Goal: Task Accomplishment & Management: Manage account settings

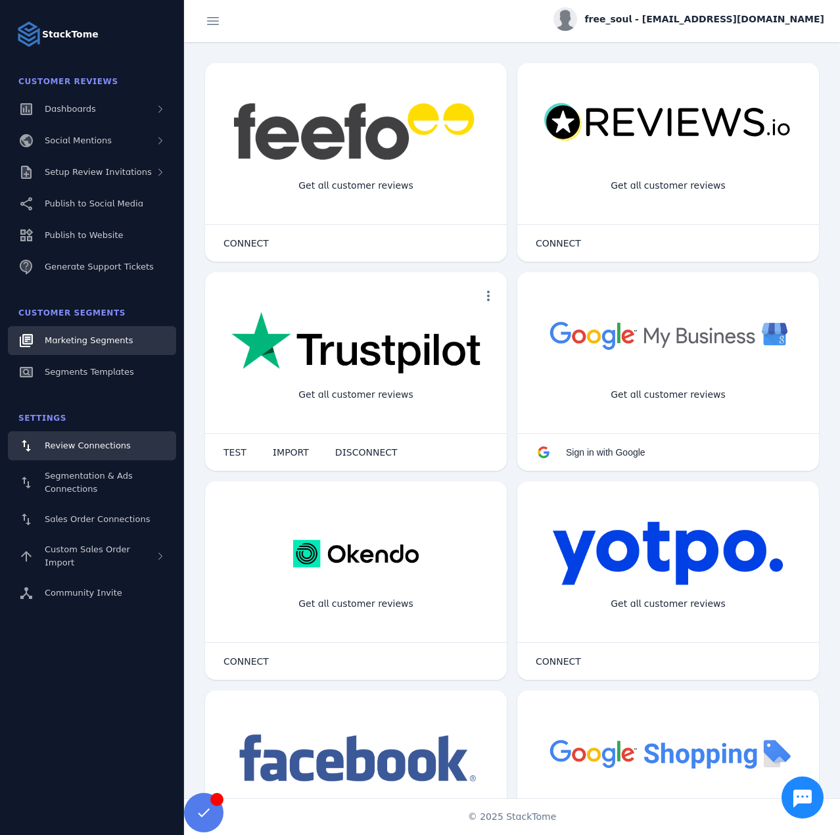
click at [99, 340] on span "Marketing Segments" at bounding box center [89, 340] width 88 height 10
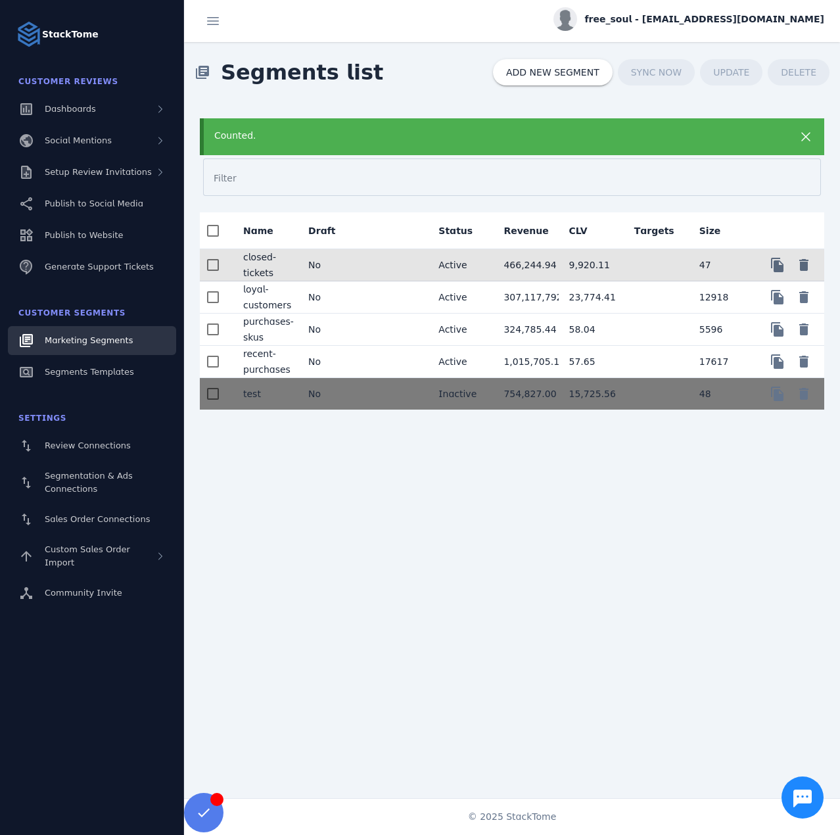
click at [381, 265] on mat-cell at bounding box center [395, 265] width 65 height 32
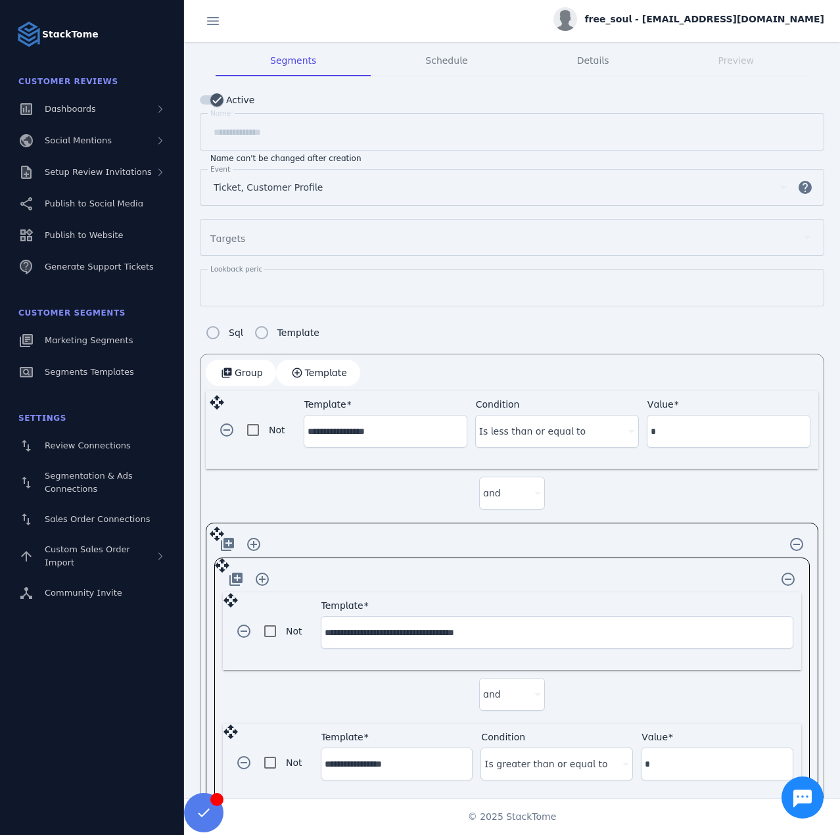
scroll to position [79, 0]
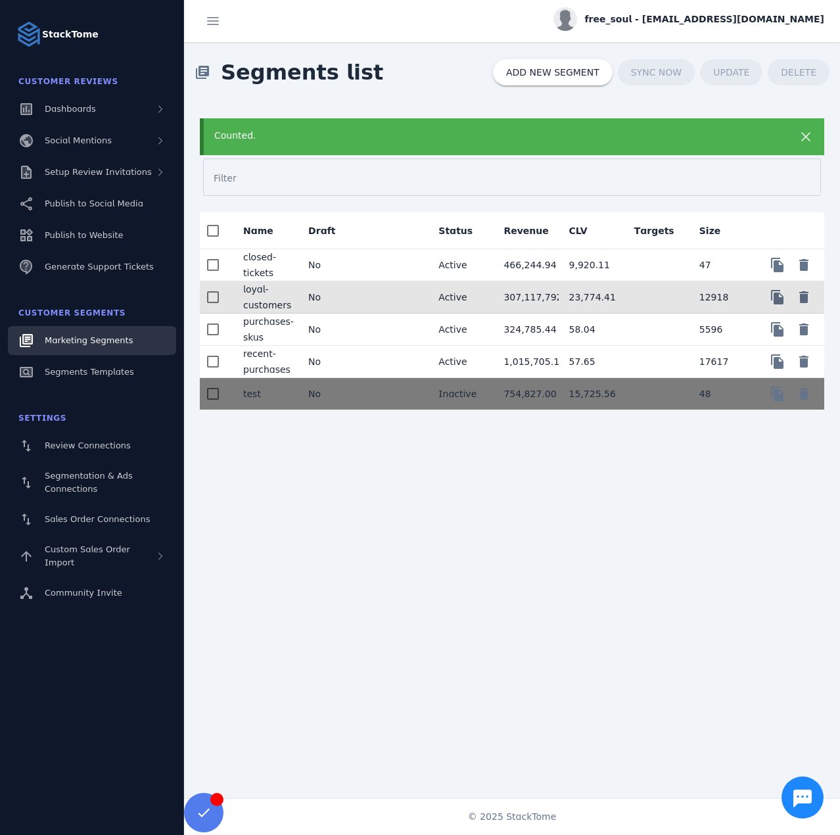
click at [356, 299] on mat-cell "No" at bounding box center [330, 297] width 65 height 32
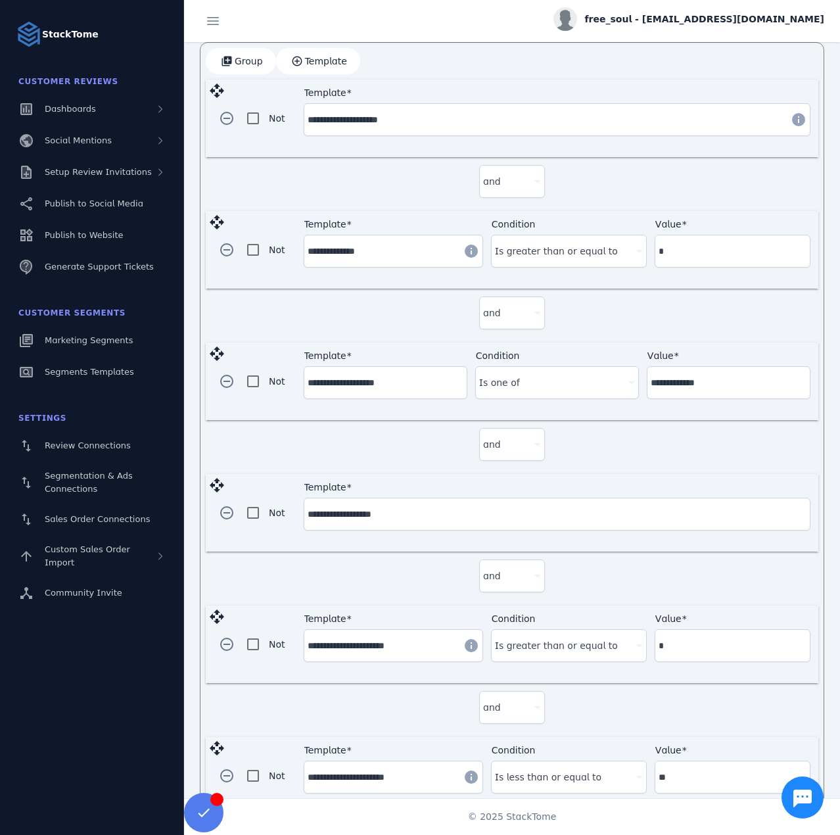
scroll to position [413, 0]
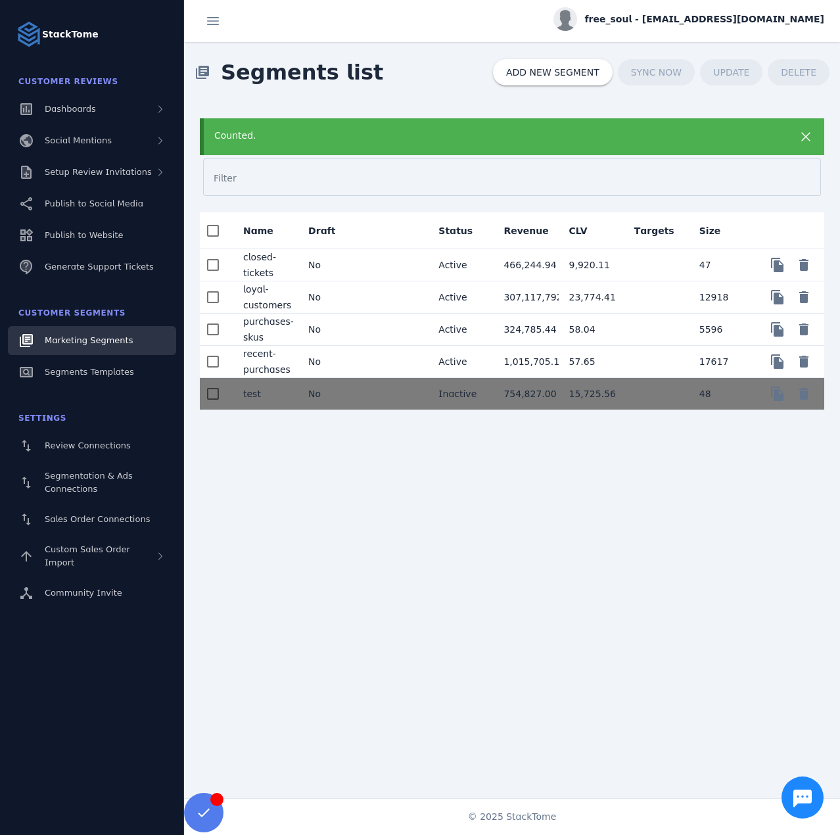
click at [350, 329] on mat-cell "No" at bounding box center [330, 329] width 65 height 32
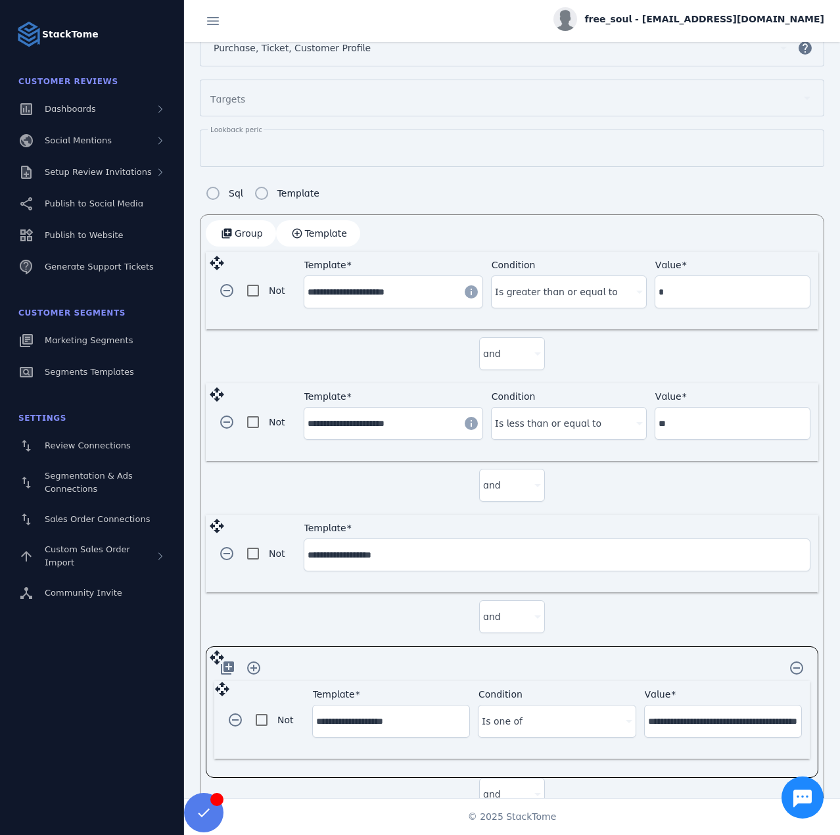
scroll to position [132, 0]
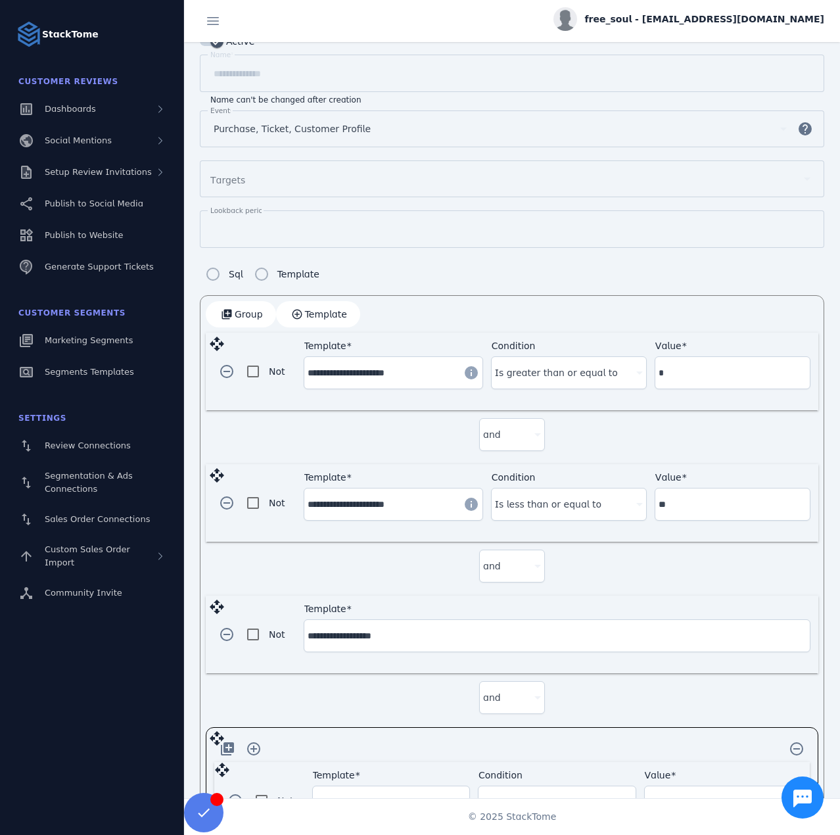
click at [724, 275] on div "Sql Template" at bounding box center [512, 278] width 624 height 34
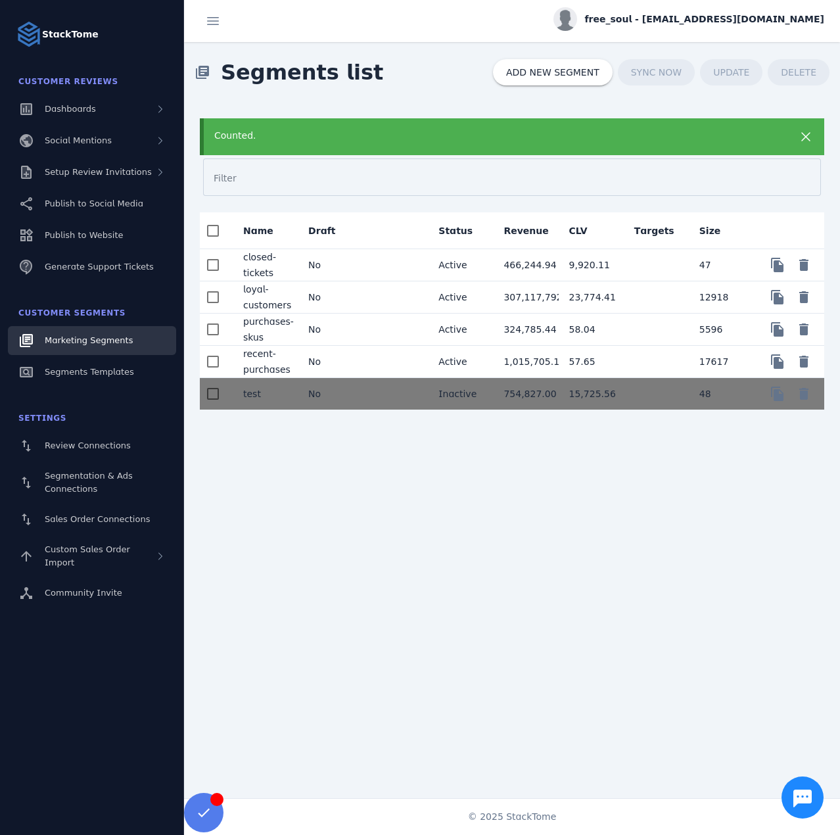
click at [311, 365] on mat-cell "No" at bounding box center [330, 362] width 65 height 32
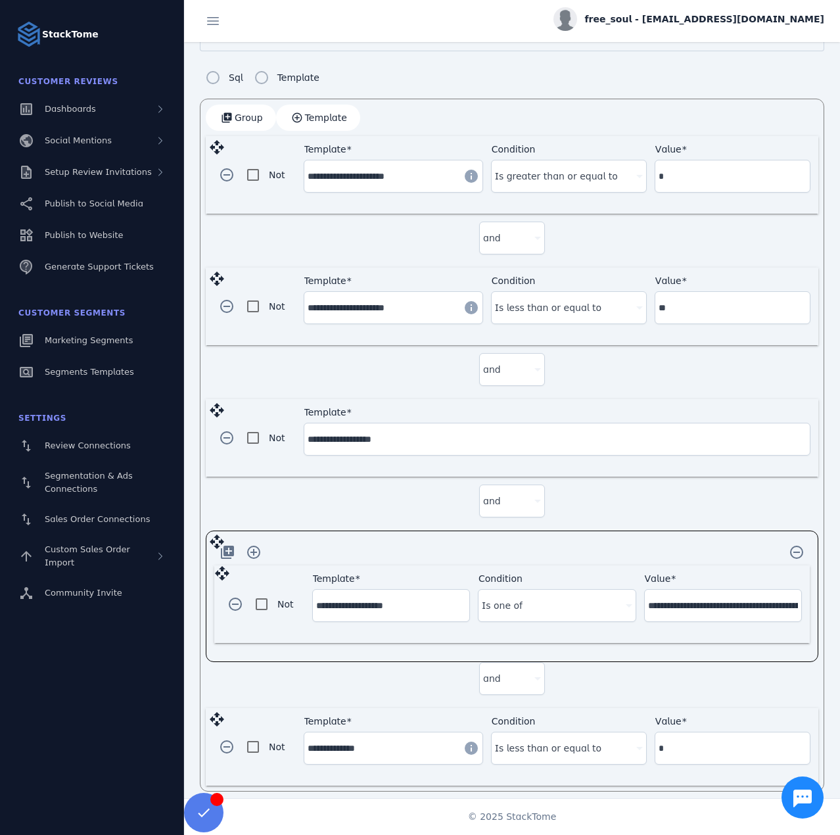
scroll to position [329, 0]
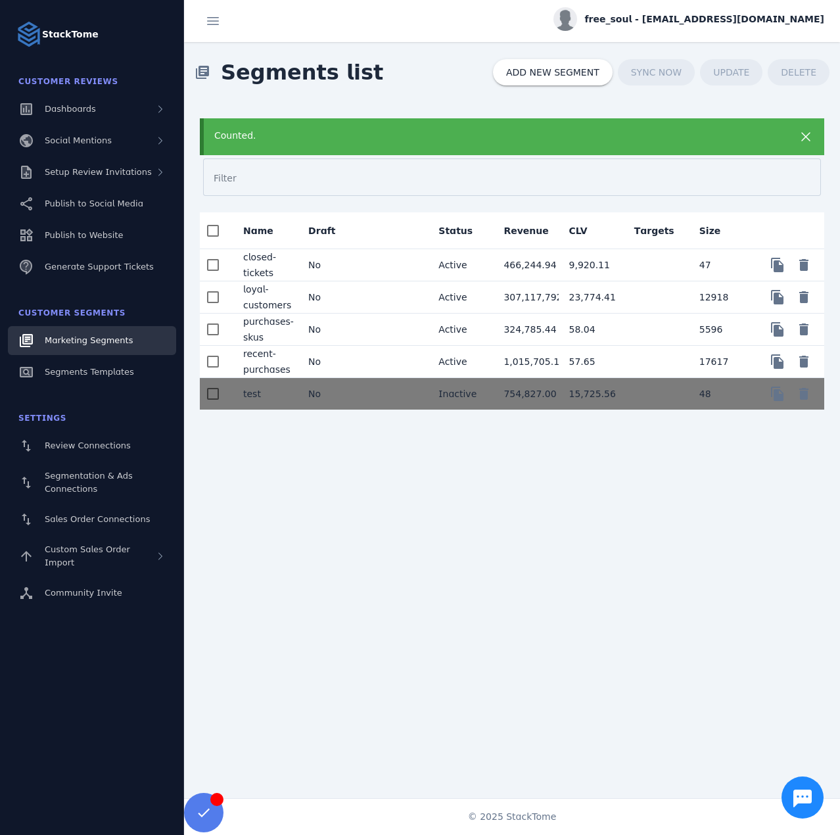
click at [705, 17] on span "free_soul - [EMAIL_ADDRESS][DOMAIN_NAME]" at bounding box center [704, 19] width 239 height 14
click at [790, 135] on button "Sign out" at bounding box center [776, 127] width 95 height 32
